Goal: Transaction & Acquisition: Subscribe to service/newsletter

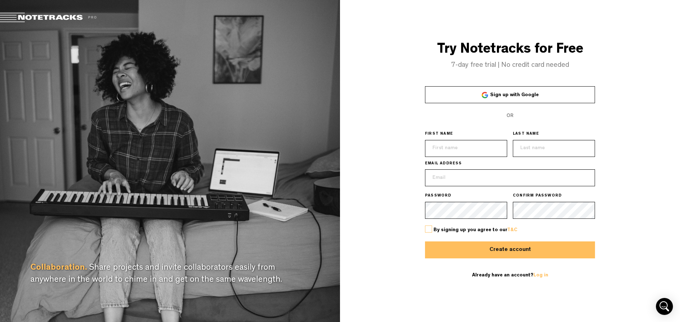
click at [493, 93] on span "Sign up with Google" at bounding box center [514, 95] width 48 height 5
click at [417, 305] on div "Try Notetracks for Free 7-day free trial | No credit card needed Sign up with G…" at bounding box center [510, 161] width 340 height 322
click at [526, 89] on link "Sign up with Google" at bounding box center [510, 94] width 170 height 17
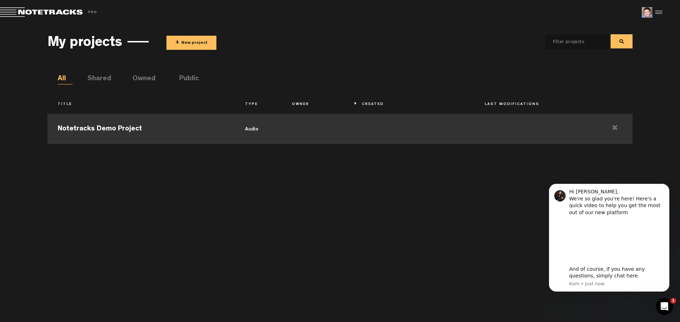
click at [247, 127] on td "audio" at bounding box center [258, 128] width 47 height 32
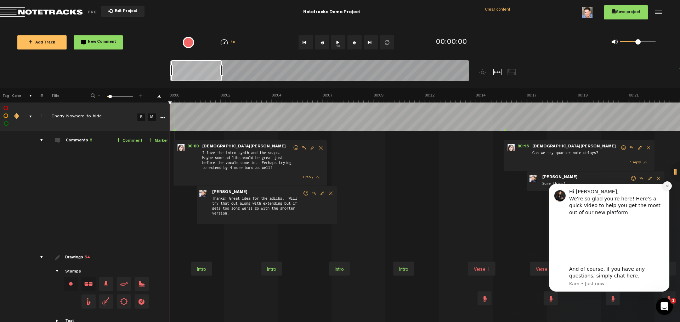
click at [667, 186] on icon "Dismiss notification" at bounding box center [666, 186] width 2 height 2
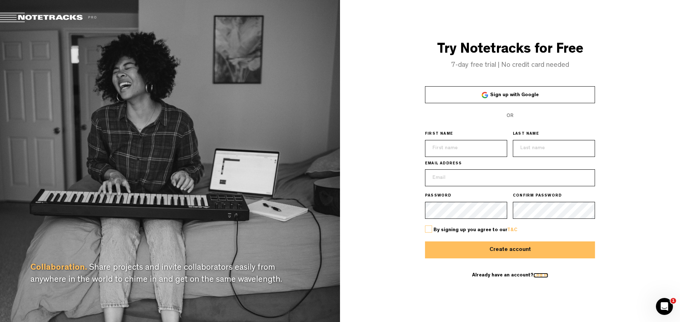
click at [538, 275] on link "Log in" at bounding box center [540, 275] width 15 height 5
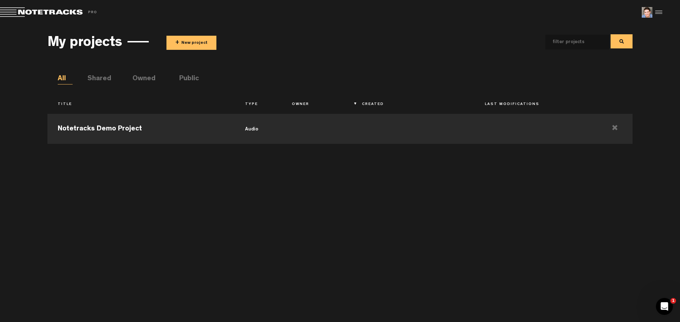
click at [102, 78] on li "Shared" at bounding box center [94, 79] width 15 height 11
click at [147, 81] on li "Owned" at bounding box center [139, 79] width 15 height 11
click at [189, 83] on li "Public" at bounding box center [186, 79] width 15 height 11
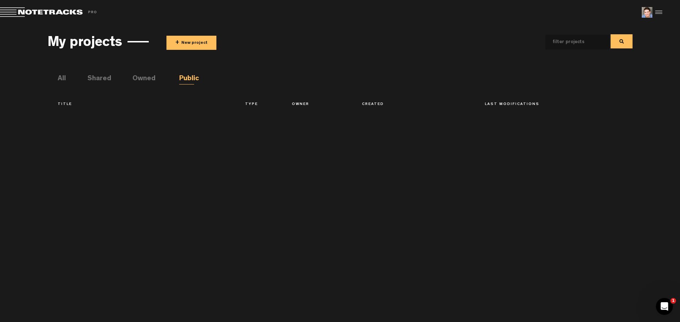
click at [147, 76] on li "Owned" at bounding box center [139, 79] width 15 height 11
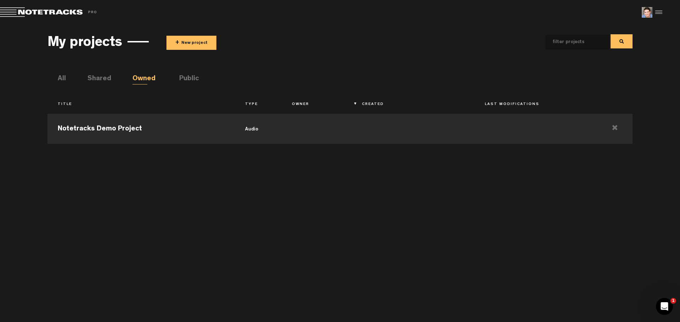
click at [95, 84] on li "Shared" at bounding box center [94, 79] width 15 height 11
click at [69, 86] on div "Title Type Owner Created Last Modifications Notetracks Demo Project audio" at bounding box center [339, 200] width 584 height 231
click at [66, 80] on li "All" at bounding box center [65, 79] width 15 height 11
click at [661, 10] on div at bounding box center [657, 12] width 11 height 11
